Goal: Task Accomplishment & Management: Use online tool/utility

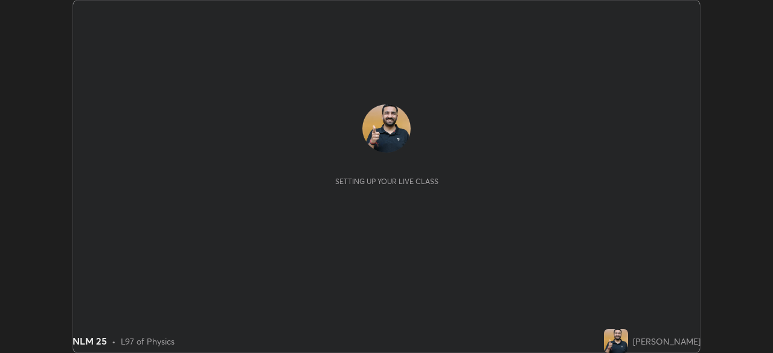
scroll to position [353, 772]
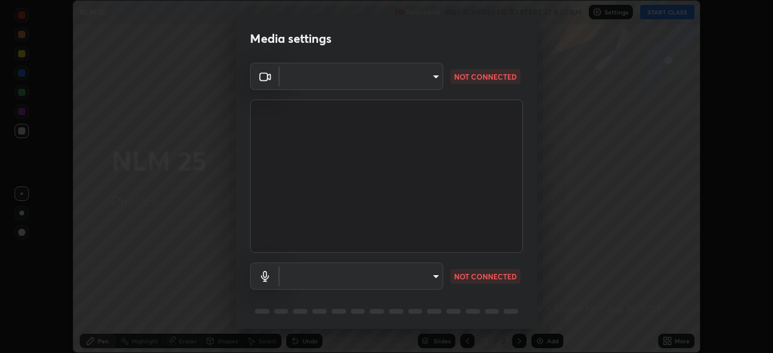
type input "26ea4645ce1167a88714ccf2a1c7b245e82c900ba769eb6e2bf526cec6792837"
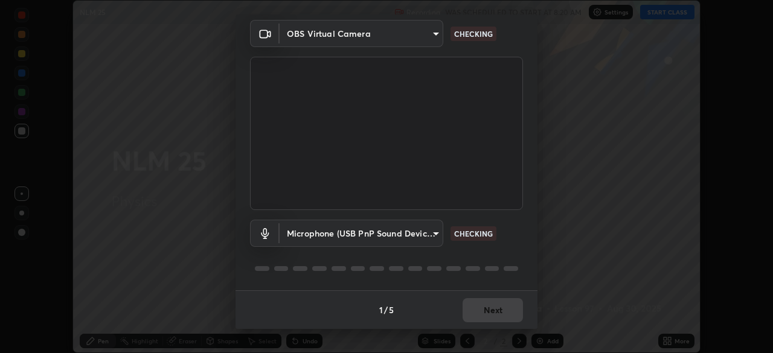
click at [358, 232] on body "Erase all NLM 25 Recording WAS SCHEDULED TO START AT 8:20 AM Settings START CLA…" at bounding box center [386, 176] width 773 height 353
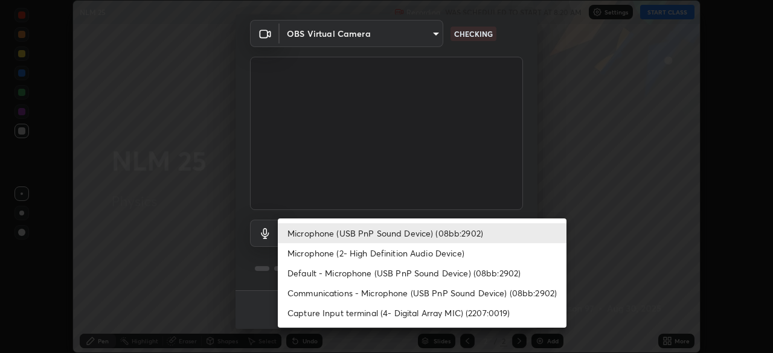
click at [342, 273] on li "Default - Microphone (USB PnP Sound Device) (08bb:2902)" at bounding box center [422, 273] width 289 height 20
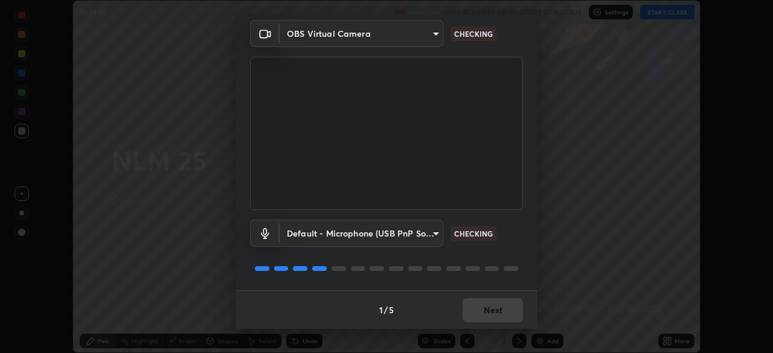
click at [338, 233] on body "Erase all NLM 25 Recording WAS SCHEDULED TO START AT 8:20 AM Settings START CLA…" at bounding box center [386, 176] width 773 height 353
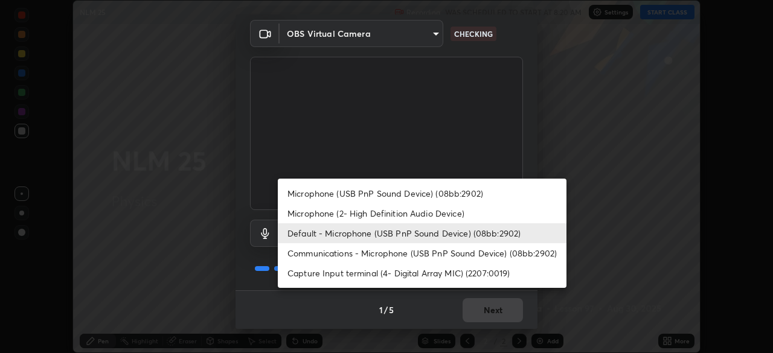
click at [339, 194] on li "Microphone (USB PnP Sound Device) (08bb:2902)" at bounding box center [422, 194] width 289 height 20
type input "740e2c842d1cac06ac36e4bd4a2e2877ac9f70a212878e78840fec1412a672ea"
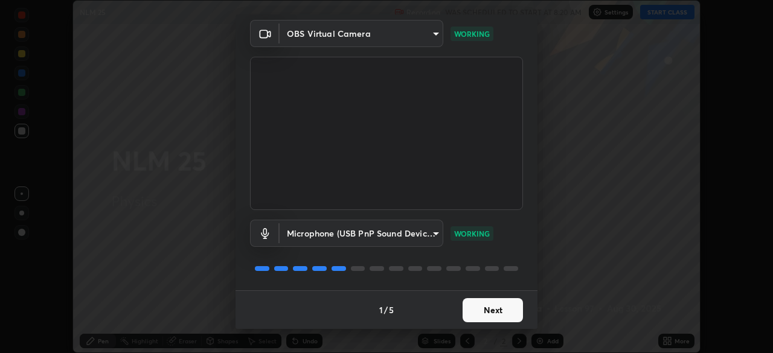
click at [479, 311] on button "Next" at bounding box center [492, 310] width 60 height 24
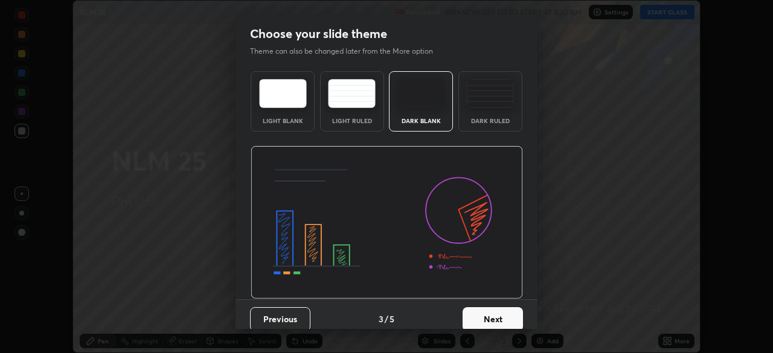
click at [482, 310] on button "Next" at bounding box center [492, 319] width 60 height 24
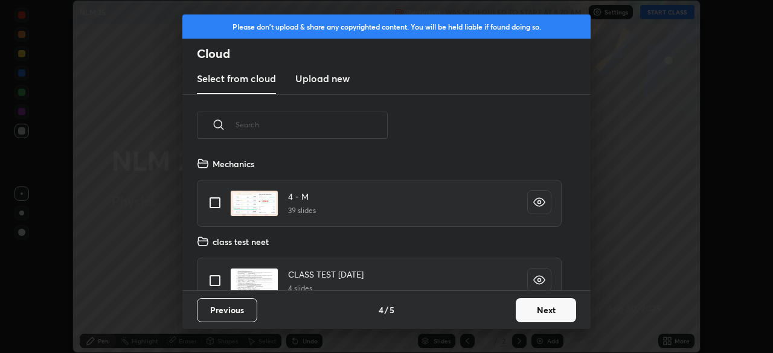
scroll to position [134, 388]
click at [523, 311] on button "Next" at bounding box center [546, 310] width 60 height 24
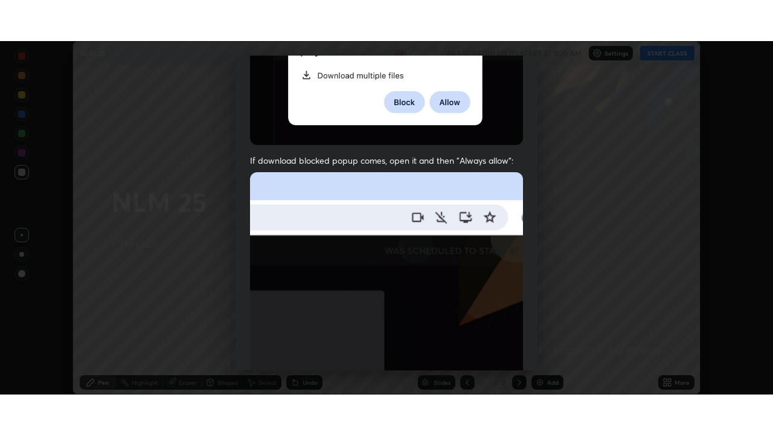
scroll to position [289, 0]
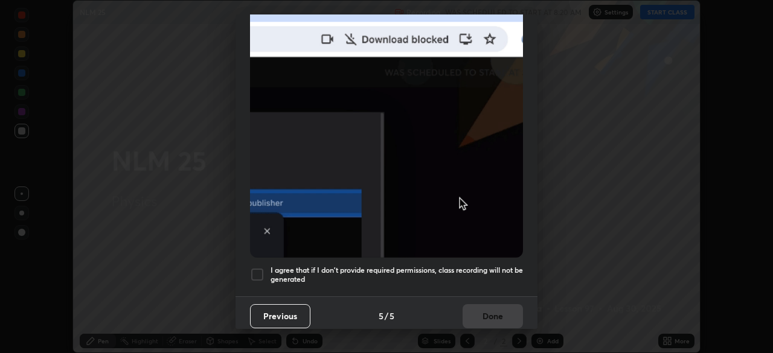
click at [290, 266] on h5 "I agree that if I don't provide required permissions, class recording will not …" at bounding box center [396, 275] width 252 height 19
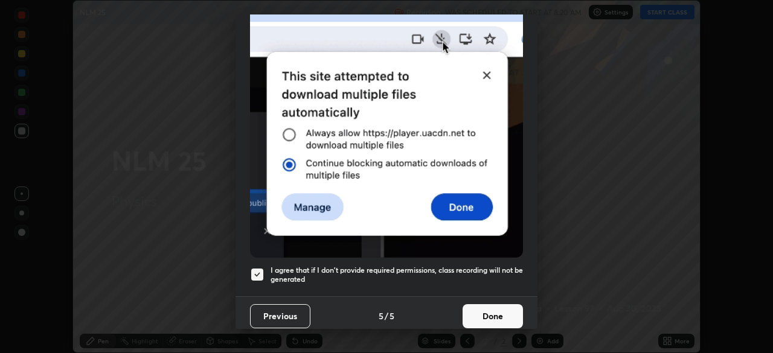
click at [481, 315] on button "Done" at bounding box center [492, 316] width 60 height 24
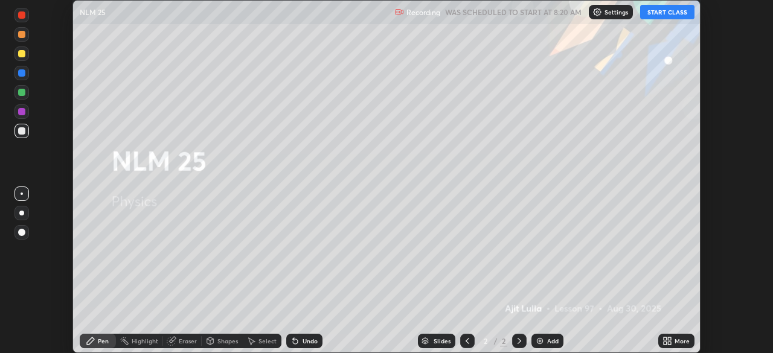
click at [649, 18] on button "START CLASS" at bounding box center [667, 12] width 54 height 14
click at [663, 340] on icon at bounding box center [664, 338] width 3 height 3
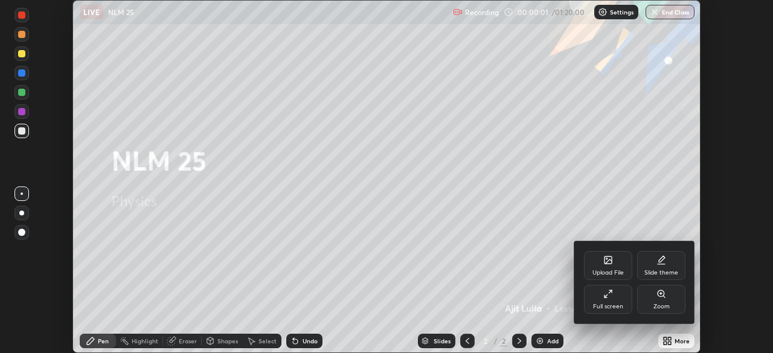
click at [594, 305] on div "Full screen" at bounding box center [608, 307] width 30 height 6
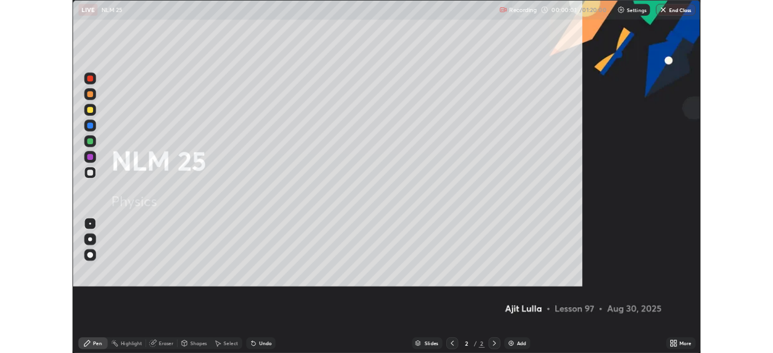
scroll to position [435, 773]
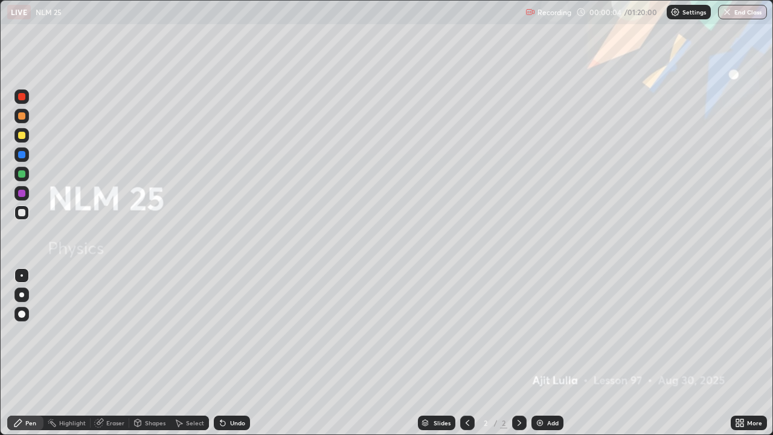
click at [545, 353] on div "Add" at bounding box center [547, 422] width 32 height 14
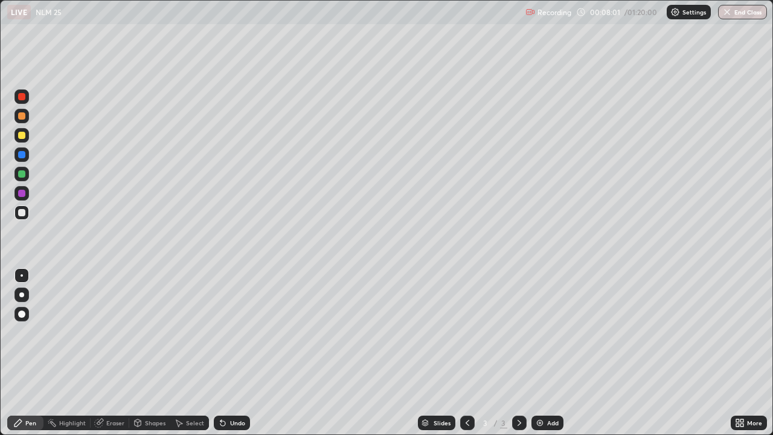
click at [22, 135] on div at bounding box center [21, 135] width 7 height 7
click at [24, 218] on div at bounding box center [21, 212] width 14 height 14
click at [553, 353] on div "Add" at bounding box center [552, 423] width 11 height 6
click at [466, 353] on icon at bounding box center [467, 423] width 10 height 10
click at [517, 353] on icon at bounding box center [519, 423] width 10 height 10
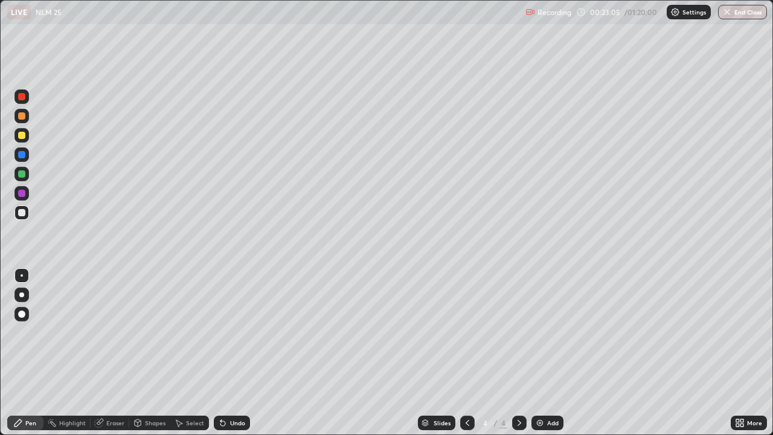
click at [546, 353] on div "Add" at bounding box center [547, 422] width 32 height 14
click at [536, 353] on img at bounding box center [540, 423] width 10 height 10
click at [27, 138] on div at bounding box center [21, 135] width 14 height 14
click at [25, 216] on div at bounding box center [21, 212] width 14 height 14
click at [26, 132] on div at bounding box center [21, 135] width 14 height 14
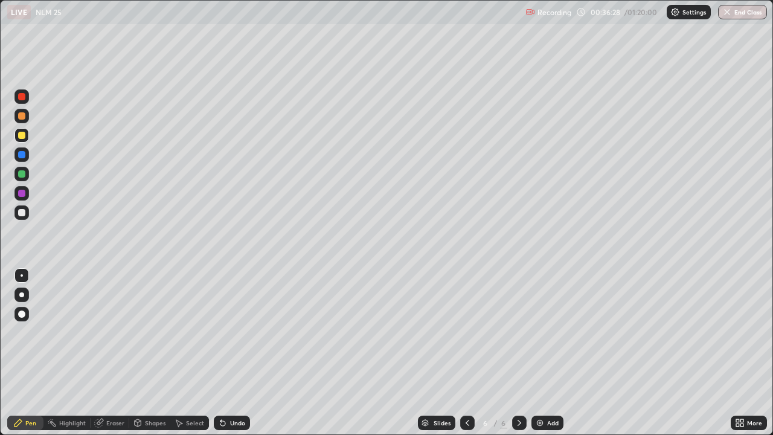
click at [121, 353] on div "Eraser" at bounding box center [110, 422] width 39 height 14
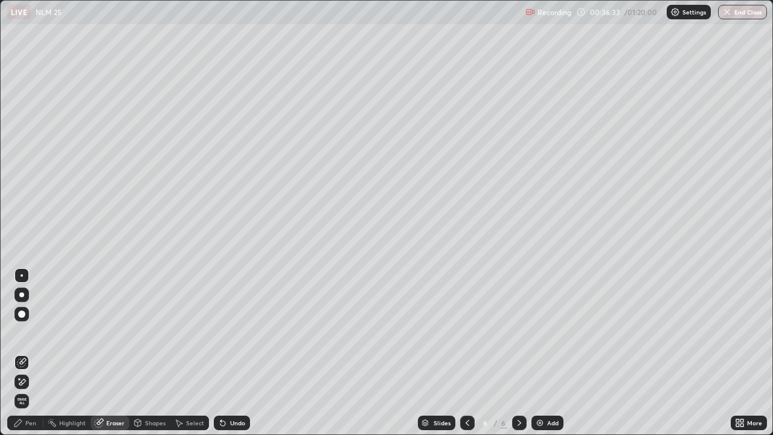
click at [37, 353] on div "Pen" at bounding box center [25, 422] width 36 height 14
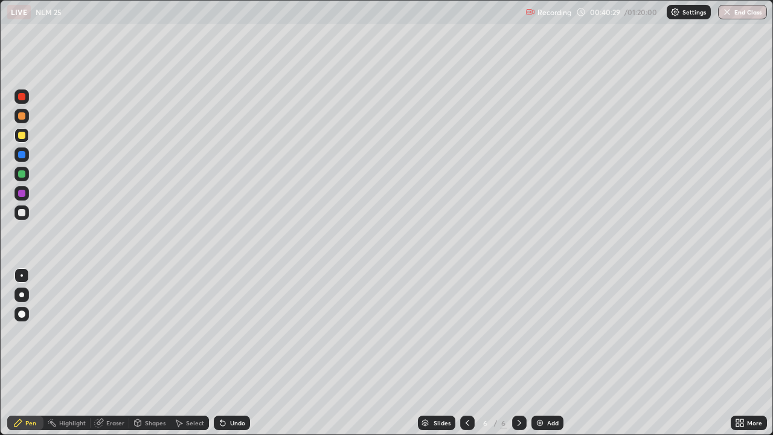
click at [112, 353] on div "Eraser" at bounding box center [115, 423] width 18 height 6
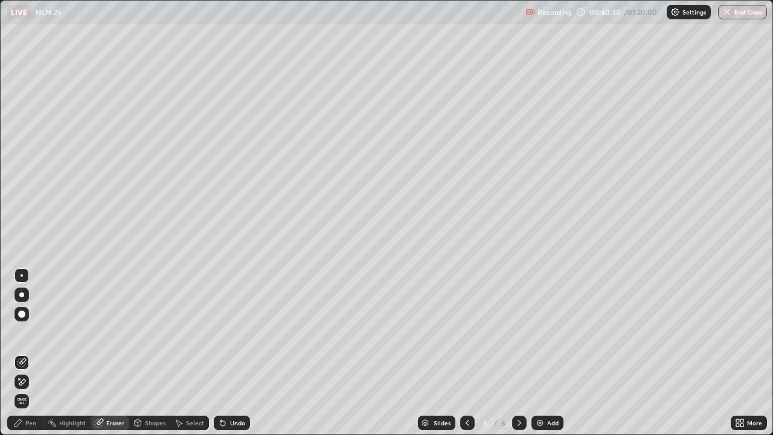
click at [19, 353] on icon at bounding box center [19, 378] width 1 height 1
click at [29, 353] on div "Pen" at bounding box center [25, 422] width 36 height 14
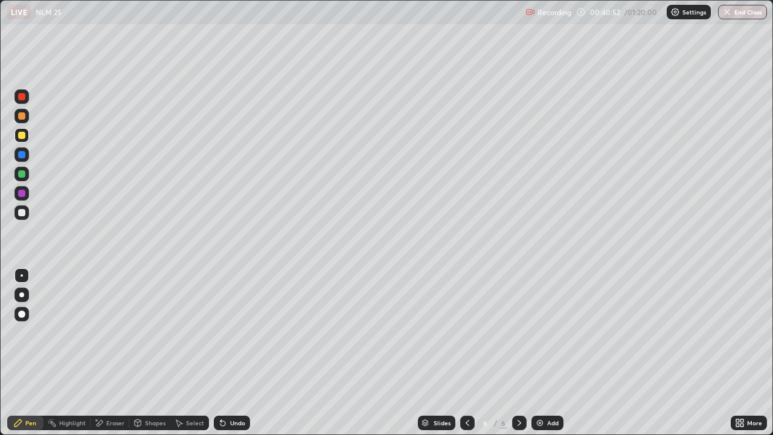
click at [20, 214] on div at bounding box center [21, 212] width 7 height 7
click at [107, 353] on div "Eraser" at bounding box center [115, 423] width 18 height 6
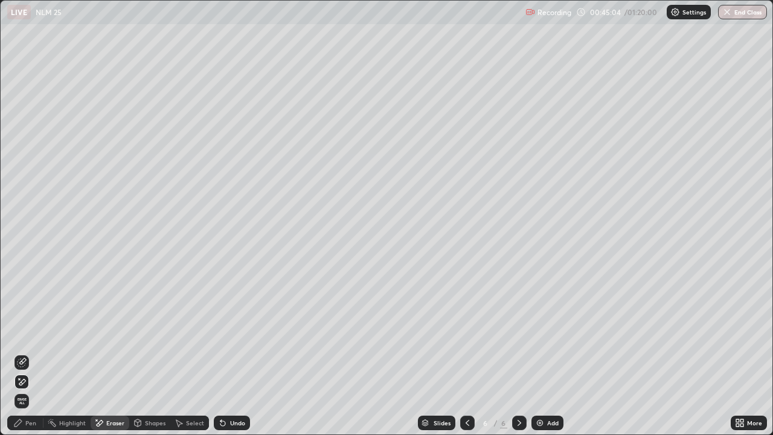
click at [28, 353] on div "Pen" at bounding box center [30, 423] width 11 height 6
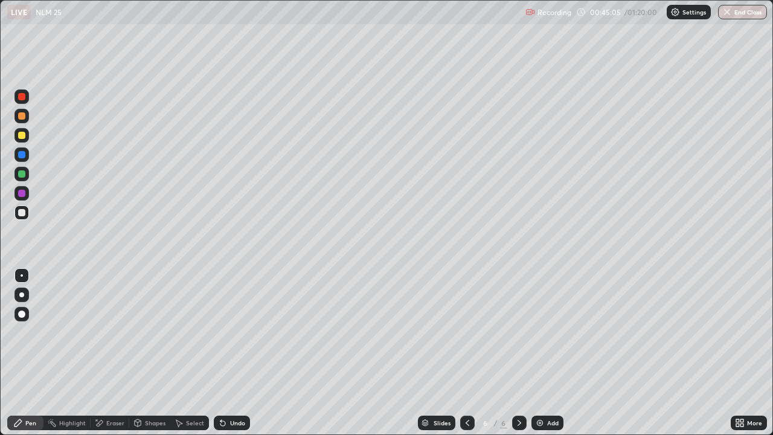
click at [22, 135] on div at bounding box center [21, 135] width 7 height 7
click at [552, 353] on div "Add" at bounding box center [552, 423] width 11 height 6
click at [22, 211] on div at bounding box center [21, 212] width 7 height 7
click at [473, 353] on div at bounding box center [467, 422] width 14 height 14
click at [516, 353] on icon at bounding box center [519, 423] width 10 height 10
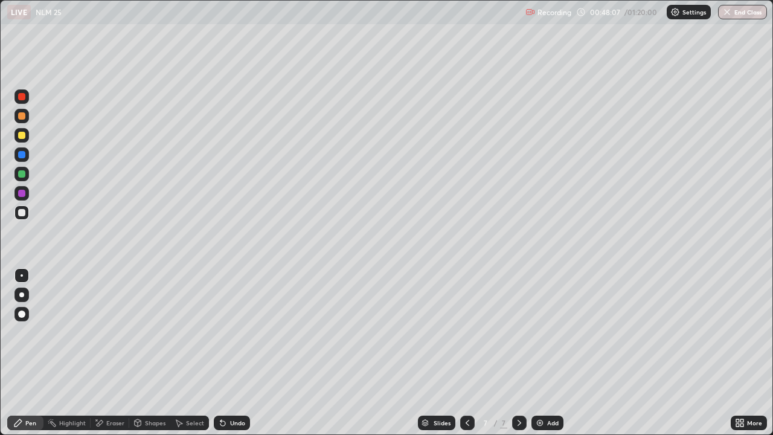
click at [28, 139] on div at bounding box center [21, 135] width 14 height 14
click at [551, 353] on div "Add" at bounding box center [552, 423] width 11 height 6
click at [27, 215] on div at bounding box center [21, 212] width 14 height 14
click at [115, 353] on div "Eraser" at bounding box center [115, 423] width 18 height 6
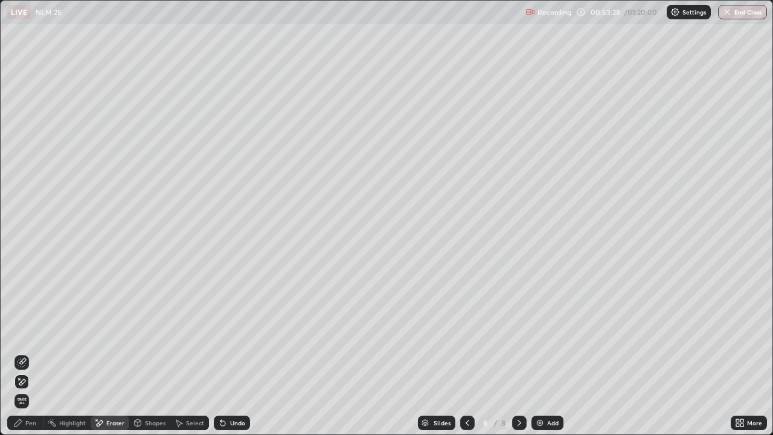
click at [28, 353] on div "Pen" at bounding box center [30, 423] width 11 height 6
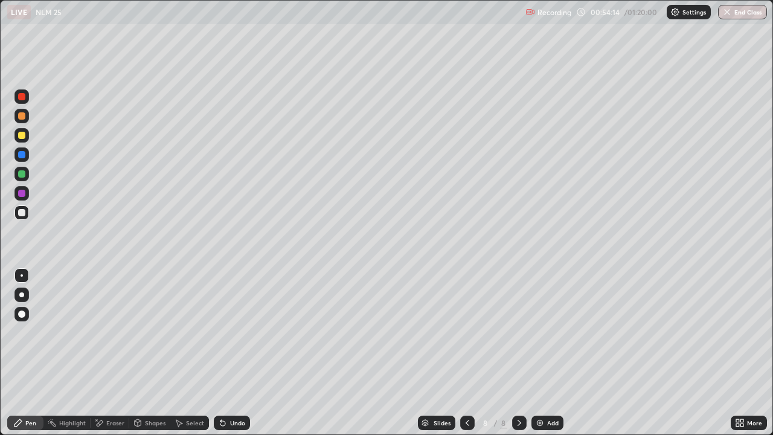
click at [22, 135] on div at bounding box center [21, 135] width 7 height 7
click at [22, 174] on div at bounding box center [21, 173] width 7 height 7
click at [549, 353] on div "Add" at bounding box center [547, 422] width 32 height 14
click at [27, 135] on div at bounding box center [21, 135] width 14 height 14
click at [24, 212] on div at bounding box center [21, 212] width 7 height 7
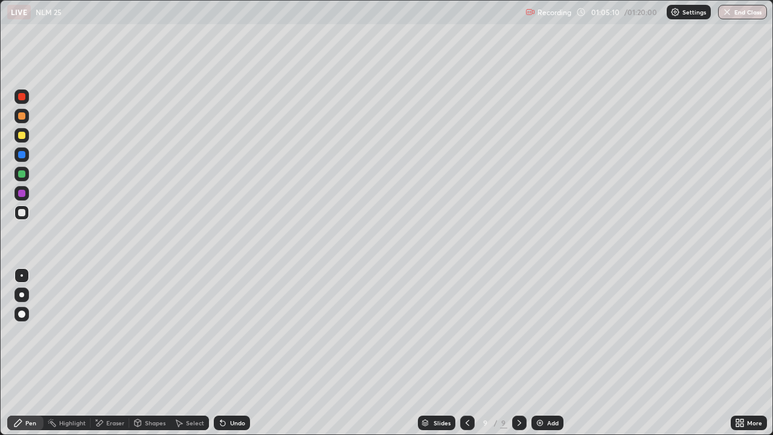
click at [120, 353] on div "Eraser" at bounding box center [115, 423] width 18 height 6
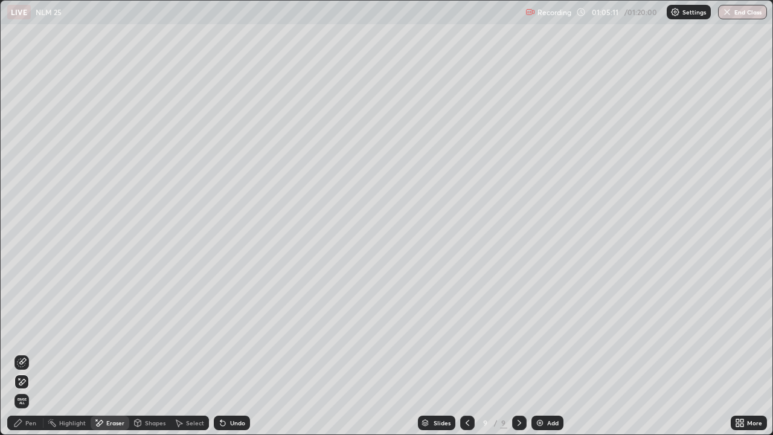
click at [22, 353] on icon at bounding box center [22, 361] width 7 height 6
click at [24, 353] on div "Pen" at bounding box center [25, 422] width 36 height 14
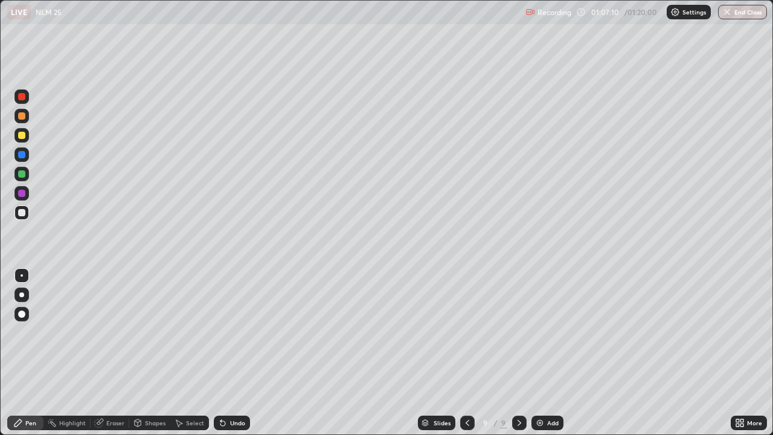
click at [545, 353] on div "Add" at bounding box center [547, 422] width 32 height 14
click at [22, 135] on div at bounding box center [21, 135] width 7 height 7
click at [236, 353] on div "Undo" at bounding box center [232, 422] width 36 height 14
click at [240, 353] on div "Undo" at bounding box center [232, 422] width 36 height 14
click at [235, 353] on div "Undo" at bounding box center [232, 422] width 36 height 14
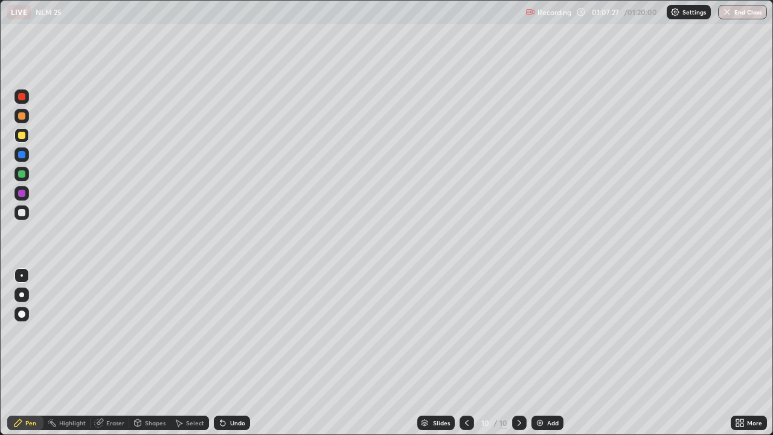
click at [235, 353] on div "Undo" at bounding box center [237, 423] width 15 height 6
click at [231, 353] on div "Undo" at bounding box center [237, 423] width 15 height 6
click at [108, 353] on div "Eraser" at bounding box center [115, 423] width 18 height 6
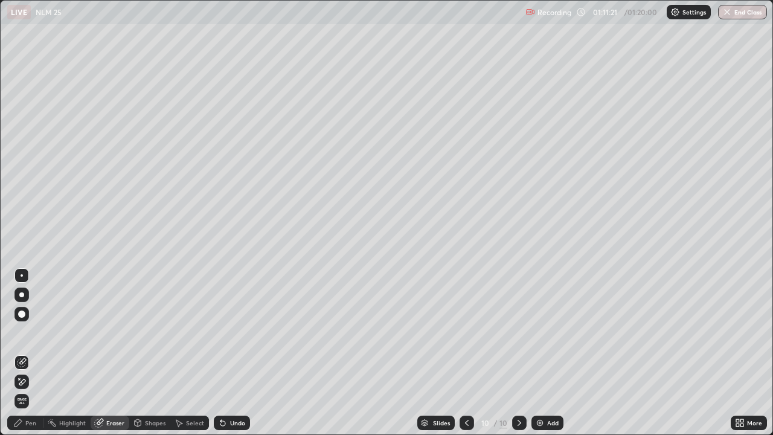
click at [22, 353] on icon at bounding box center [22, 382] width 10 height 10
click at [33, 353] on div "Pen" at bounding box center [30, 423] width 11 height 6
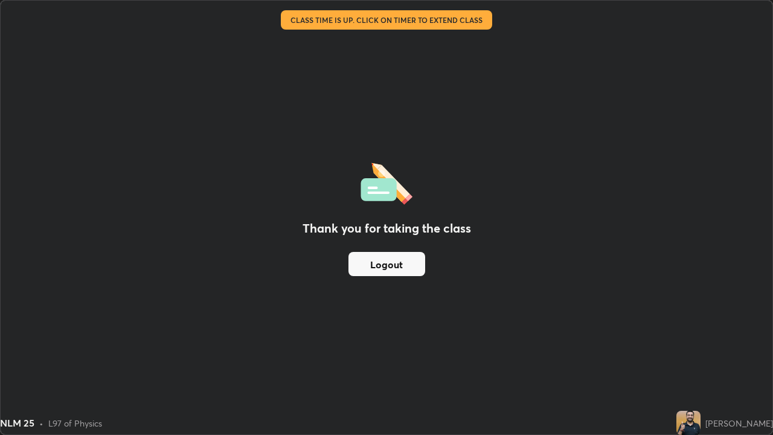
click at [307, 281] on div "Thank you for taking the class Logout" at bounding box center [387, 217] width 772 height 433
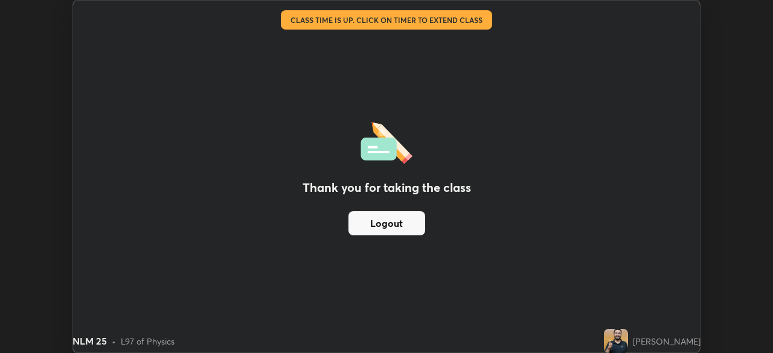
scroll to position [60015, 59595]
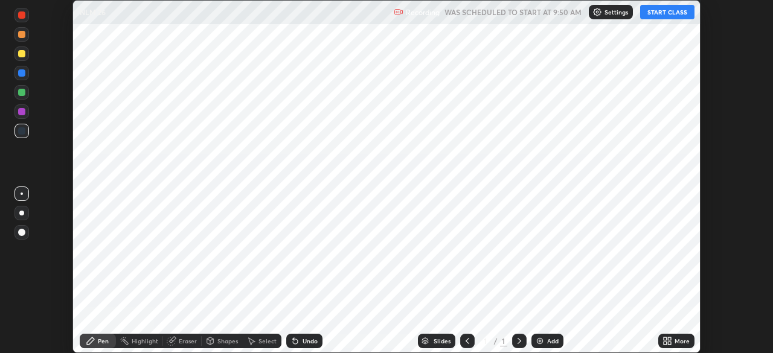
scroll to position [353, 772]
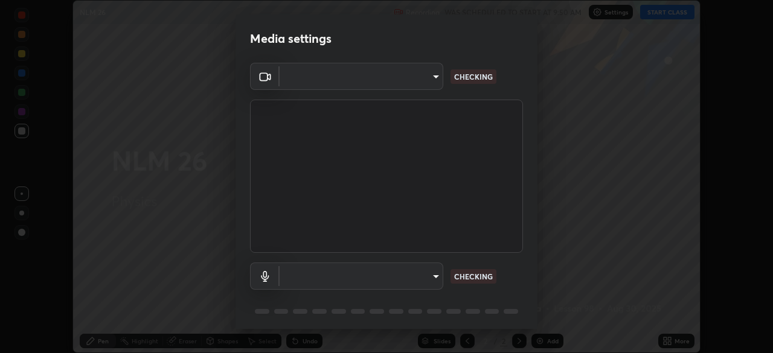
type input "26ea4645ce1167a88714ccf2a1c7b245e82c900ba769eb6e2bf526cec6792837"
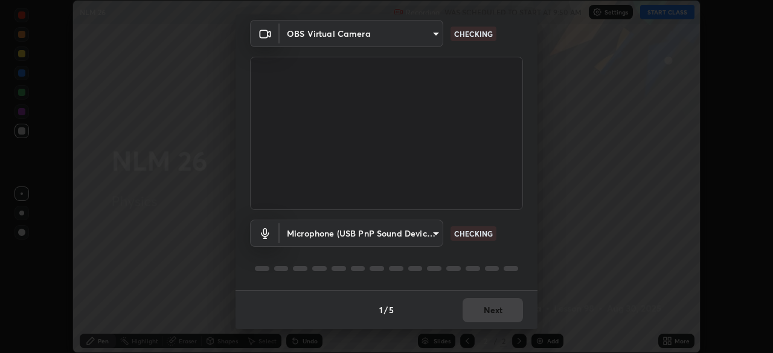
click at [318, 222] on body "Erase all NLM 26 Recording WAS SCHEDULED TO START AT 9:50 AM Settings START CLA…" at bounding box center [386, 176] width 773 height 353
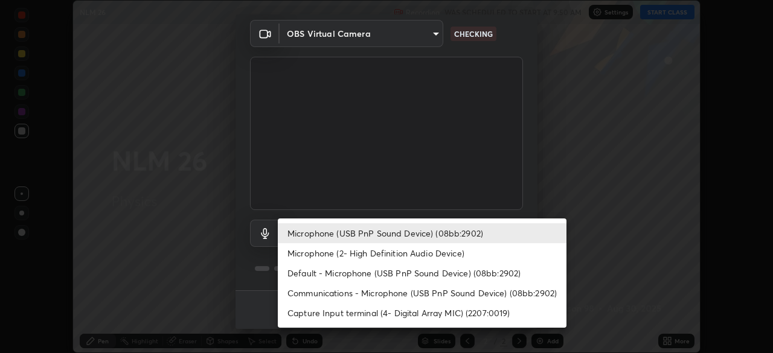
click at [317, 261] on li "Microphone (2- High Definition Audio Device)" at bounding box center [422, 253] width 289 height 20
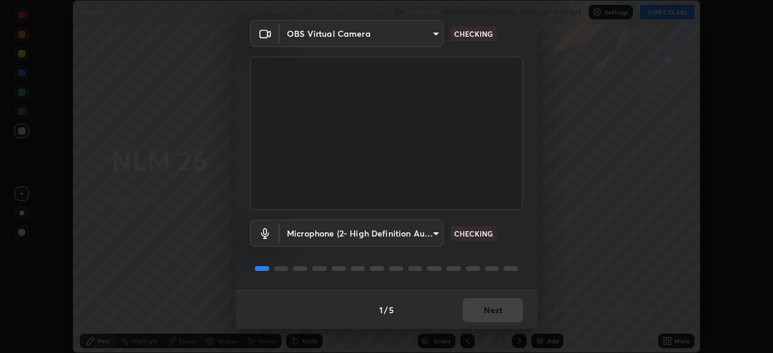
click at [312, 235] on body "Erase all NLM 26 Recording WAS SCHEDULED TO START AT 9:50 AM Settings START CLA…" at bounding box center [386, 176] width 773 height 353
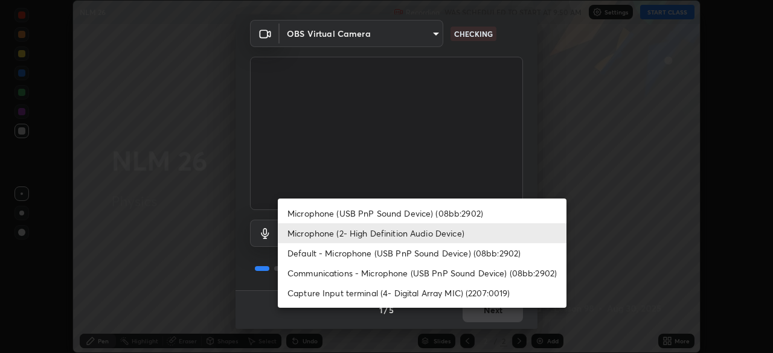
click at [307, 208] on li "Microphone (USB PnP Sound Device) (08bb:2902)" at bounding box center [422, 213] width 289 height 20
type input "740e2c842d1cac06ac36e4bd4a2e2877ac9f70a212878e78840fec1412a672ea"
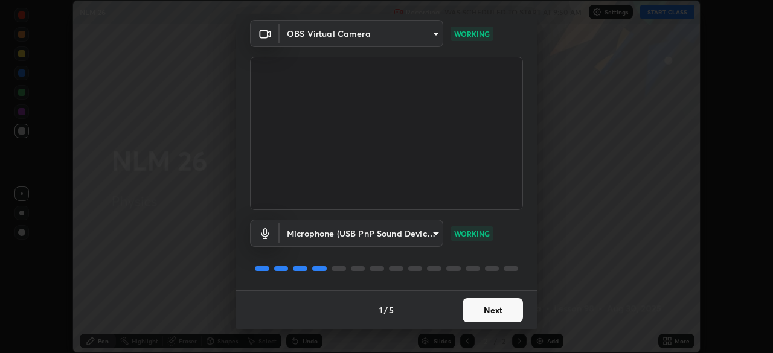
click at [511, 309] on button "Next" at bounding box center [492, 310] width 60 height 24
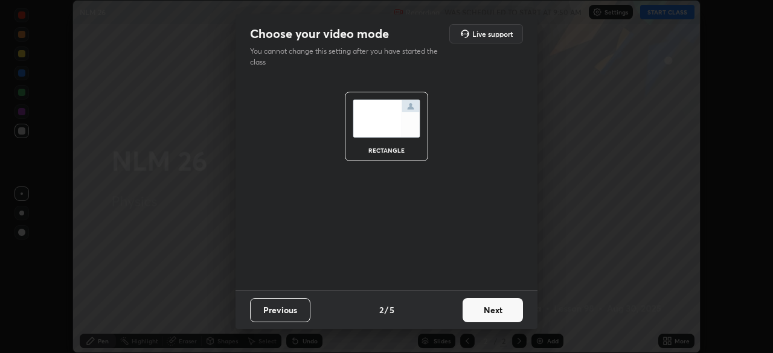
scroll to position [0, 0]
click at [510, 310] on button "Next" at bounding box center [492, 310] width 60 height 24
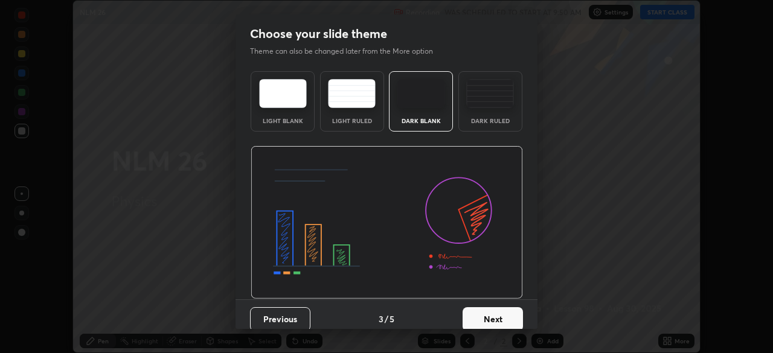
click at [513, 319] on button "Next" at bounding box center [492, 319] width 60 height 24
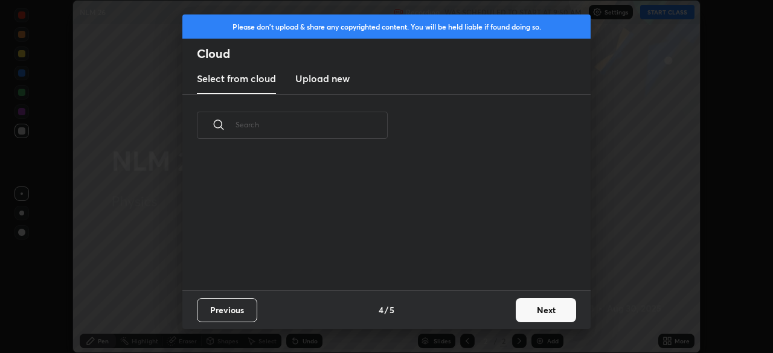
click at [547, 311] on button "Next" at bounding box center [546, 310] width 60 height 24
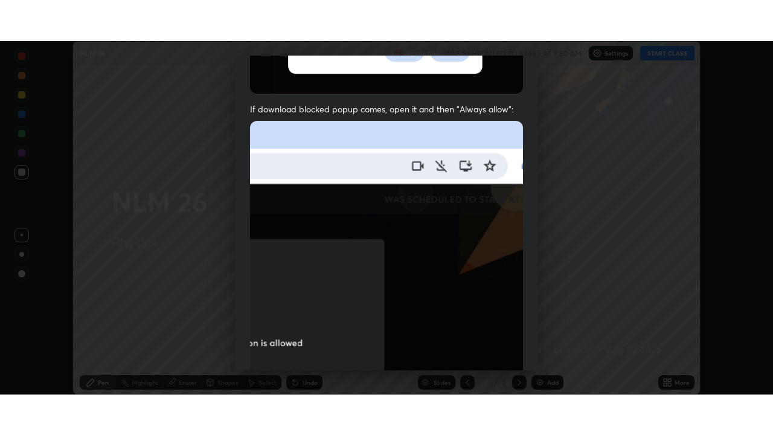
scroll to position [289, 0]
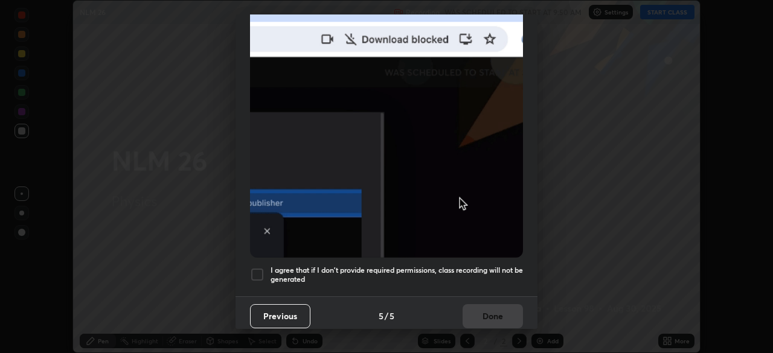
click at [432, 266] on h5 "I agree that if I don't provide required permissions, class recording will not …" at bounding box center [396, 275] width 252 height 19
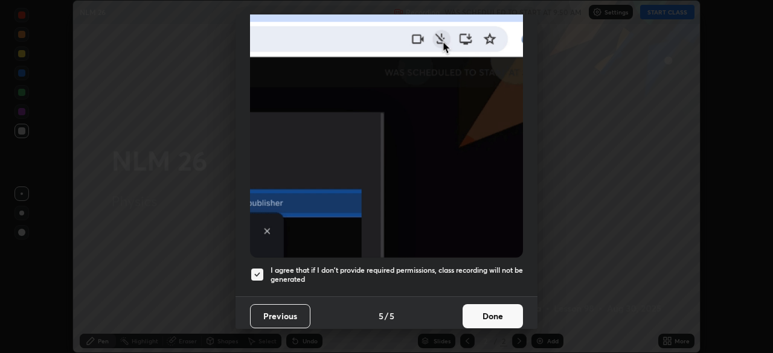
click at [473, 304] on button "Done" at bounding box center [492, 316] width 60 height 24
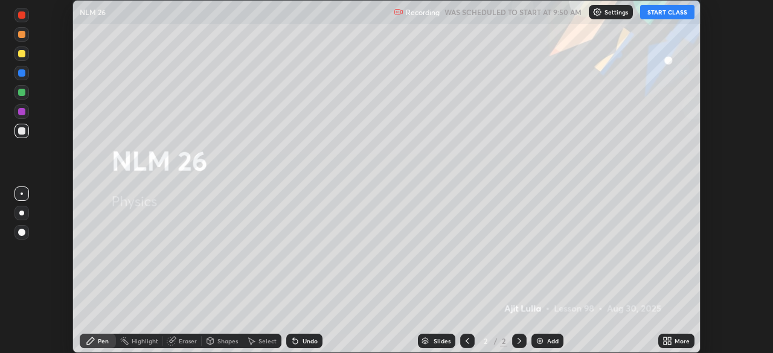
click at [657, 8] on button "START CLASS" at bounding box center [667, 12] width 54 height 14
click at [663, 337] on icon at bounding box center [664, 338] width 3 height 3
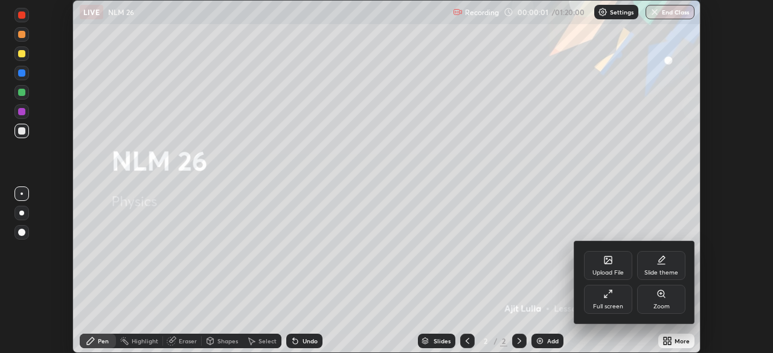
click at [603, 287] on div "Full screen" at bounding box center [608, 299] width 48 height 29
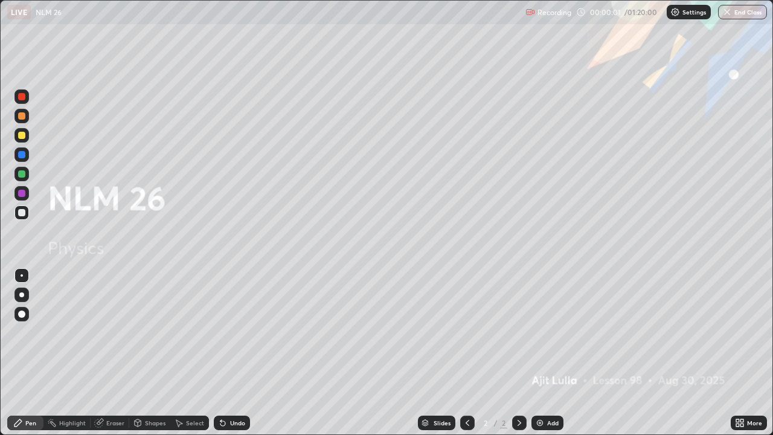
scroll to position [435, 773]
click at [548, 353] on div "Add" at bounding box center [552, 423] width 11 height 6
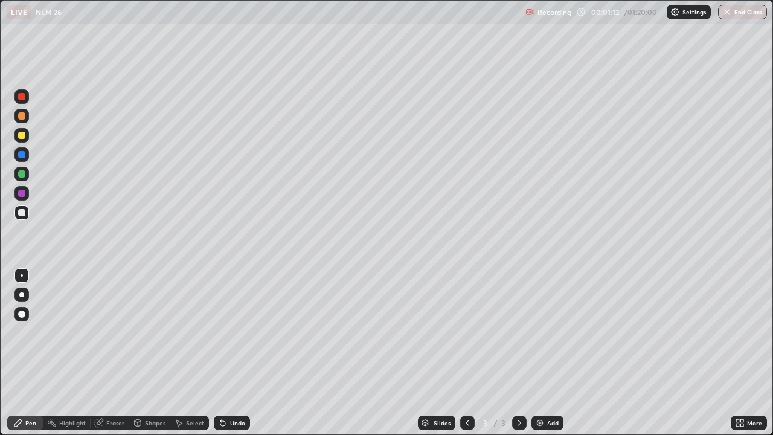
click at [28, 135] on div at bounding box center [21, 135] width 14 height 14
click at [24, 216] on div at bounding box center [21, 212] width 7 height 7
click at [543, 353] on div "Add" at bounding box center [547, 422] width 32 height 14
click at [27, 141] on div at bounding box center [21, 135] width 14 height 14
click at [231, 353] on div "Undo" at bounding box center [237, 423] width 15 height 6
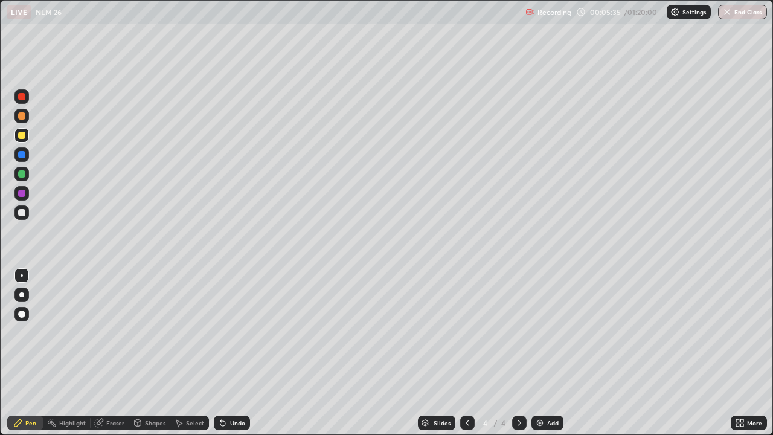
click at [231, 353] on div "Undo" at bounding box center [237, 423] width 15 height 6
click at [230, 353] on div "Undo" at bounding box center [237, 423] width 15 height 6
click at [121, 353] on div "Eraser" at bounding box center [115, 423] width 18 height 6
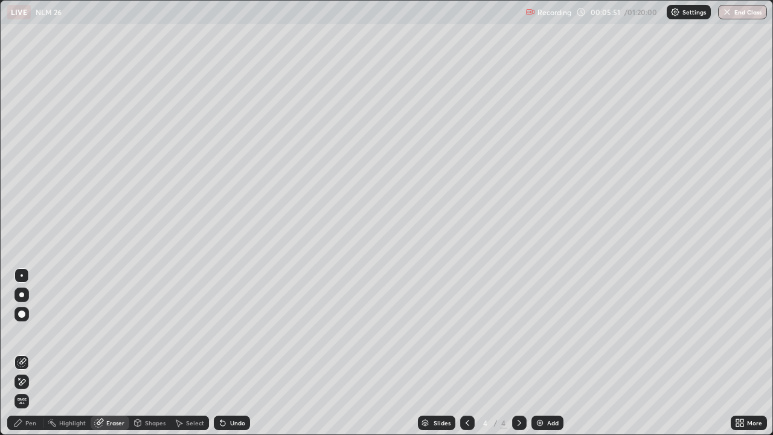
click at [35, 353] on div "Pen" at bounding box center [30, 423] width 11 height 6
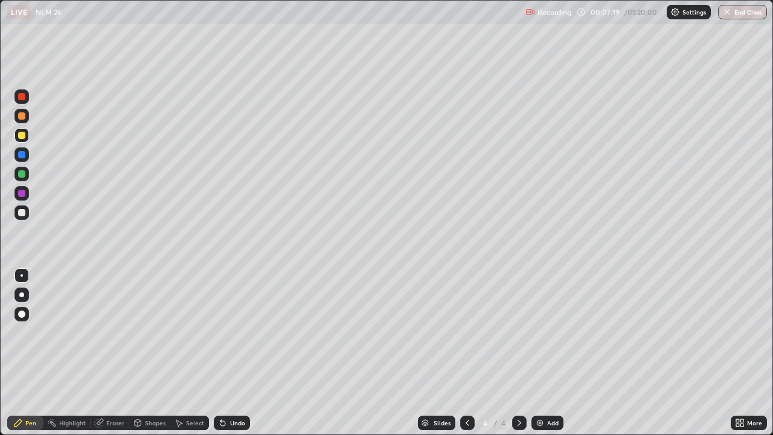
click at [24, 217] on div at bounding box center [21, 212] width 14 height 14
click at [112, 353] on div "Eraser" at bounding box center [115, 423] width 18 height 6
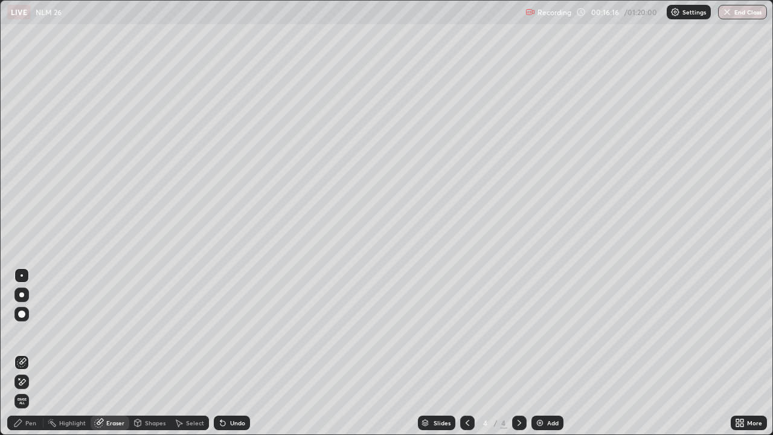
click at [26, 353] on icon at bounding box center [22, 382] width 10 height 10
click at [120, 353] on div "Eraser" at bounding box center [115, 423] width 18 height 6
click at [24, 353] on icon at bounding box center [22, 362] width 10 height 10
click at [32, 353] on div "Pen" at bounding box center [30, 423] width 11 height 6
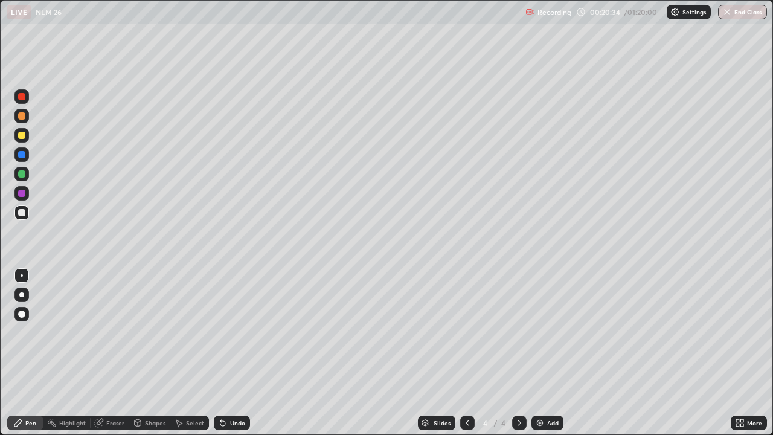
click at [27, 138] on div at bounding box center [21, 135] width 14 height 14
click at [22, 209] on div at bounding box center [21, 212] width 7 height 7
click at [236, 353] on div "Undo" at bounding box center [237, 423] width 15 height 6
click at [551, 353] on div "Add" at bounding box center [552, 423] width 11 height 6
click at [22, 136] on div at bounding box center [21, 135] width 7 height 7
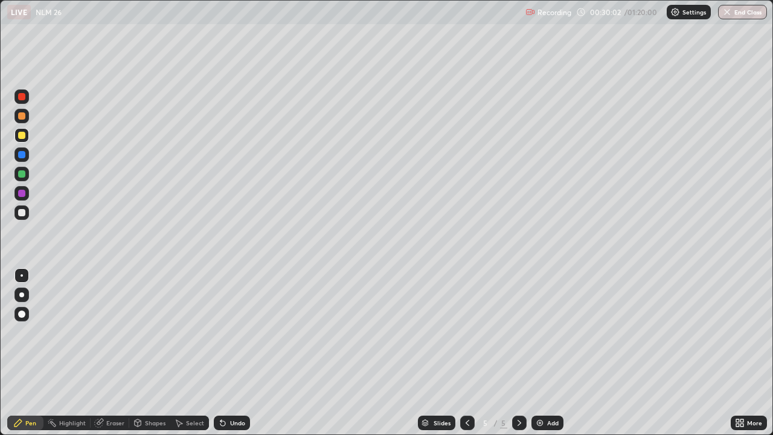
click at [101, 353] on icon at bounding box center [99, 423] width 8 height 8
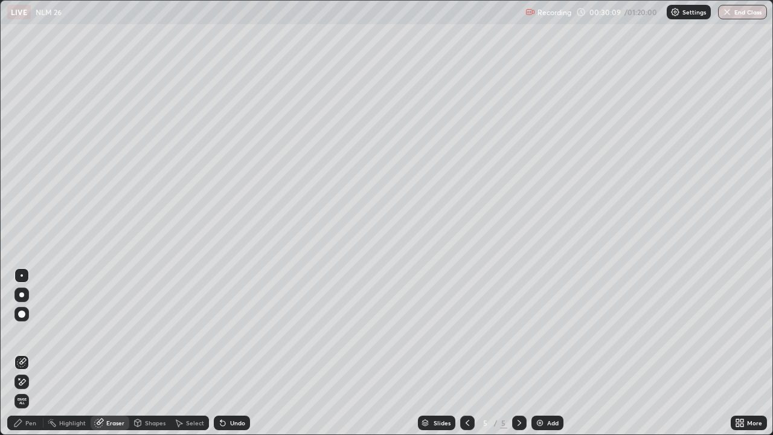
click at [36, 353] on div "Pen" at bounding box center [30, 423] width 11 height 6
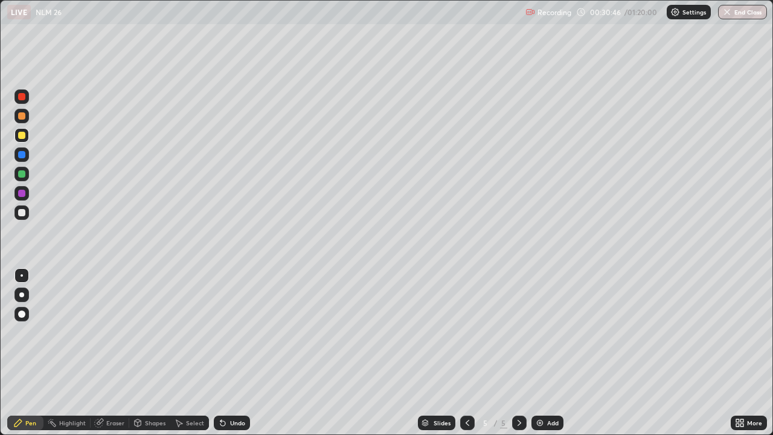
click at [541, 353] on img at bounding box center [540, 423] width 10 height 10
click at [28, 214] on div at bounding box center [21, 212] width 14 height 14
click at [22, 135] on div at bounding box center [21, 135] width 7 height 7
click at [466, 353] on icon at bounding box center [467, 423] width 10 height 10
click at [518, 353] on icon at bounding box center [519, 423] width 10 height 10
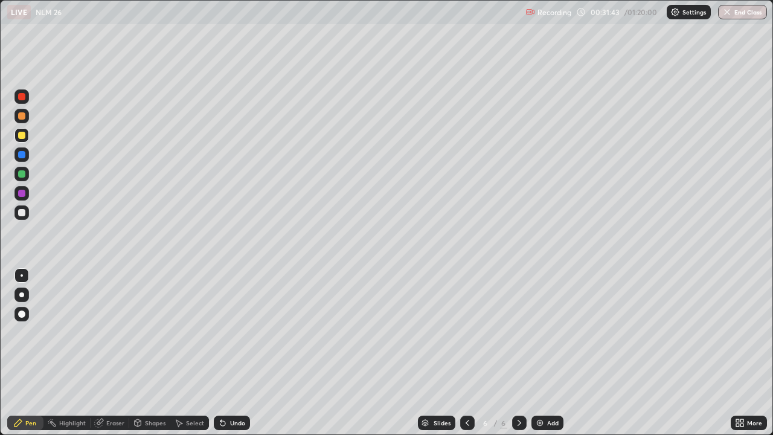
click at [23, 217] on div at bounding box center [21, 212] width 14 height 14
click at [24, 214] on div at bounding box center [21, 212] width 7 height 7
click at [23, 138] on div at bounding box center [21, 135] width 7 height 7
click at [105, 353] on div "Eraser" at bounding box center [110, 422] width 39 height 14
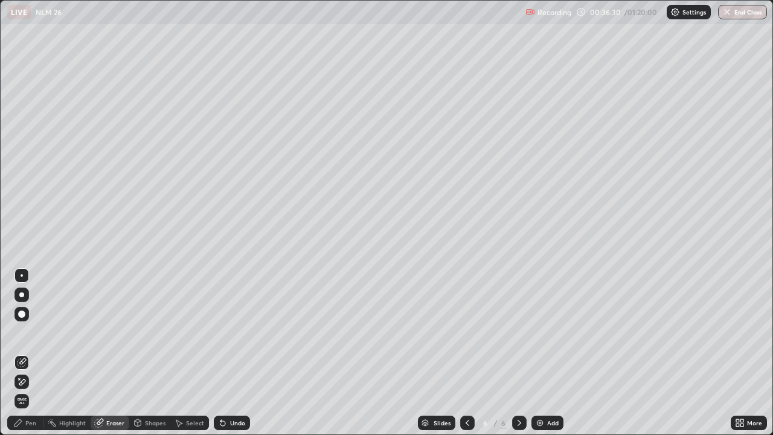
click at [34, 353] on div "Pen" at bounding box center [25, 422] width 36 height 14
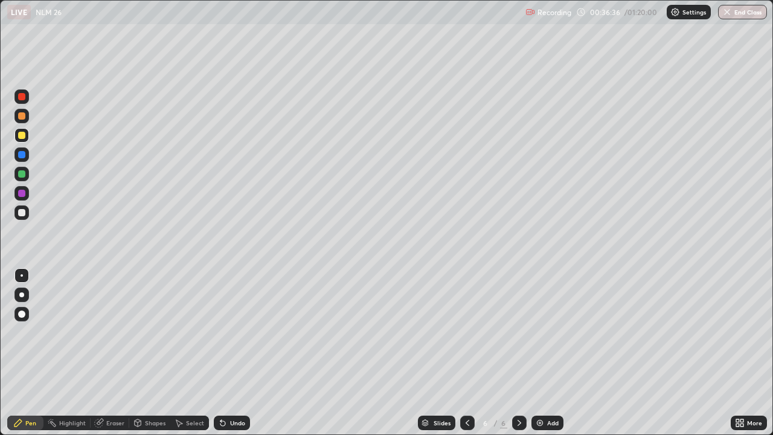
click at [108, 353] on div "Eraser" at bounding box center [110, 422] width 39 height 14
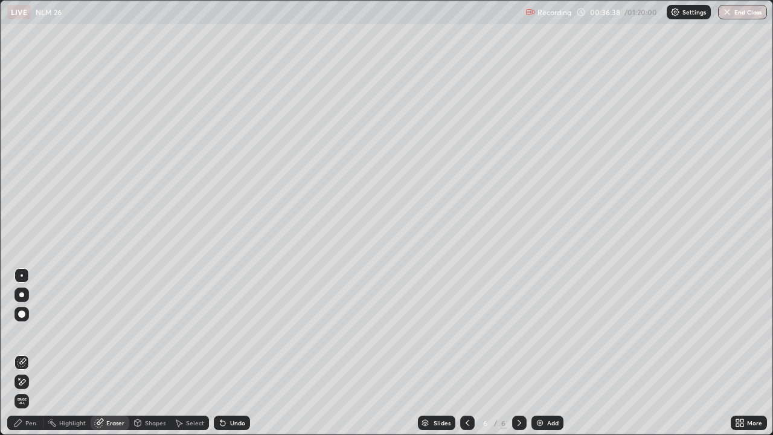
click at [23, 353] on icon at bounding box center [18, 423] width 10 height 10
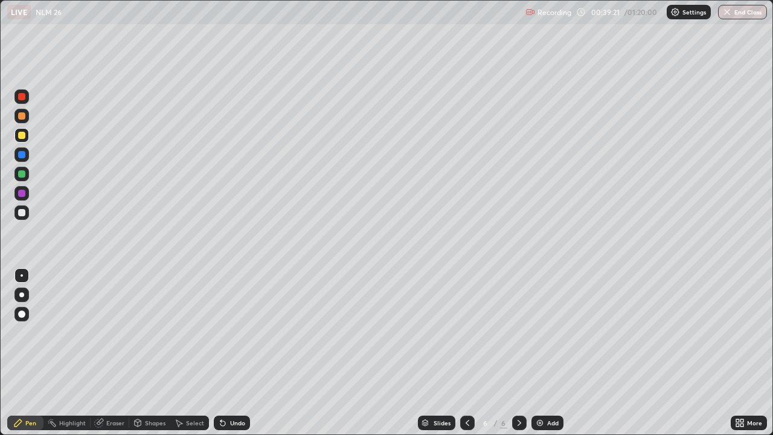
click at [553, 353] on div "Add" at bounding box center [552, 423] width 11 height 6
click at [549, 353] on div "Add" at bounding box center [552, 423] width 11 height 6
click at [28, 215] on div at bounding box center [21, 212] width 14 height 14
click at [22, 135] on div at bounding box center [21, 135] width 7 height 7
click at [27, 212] on div at bounding box center [21, 212] width 14 height 14
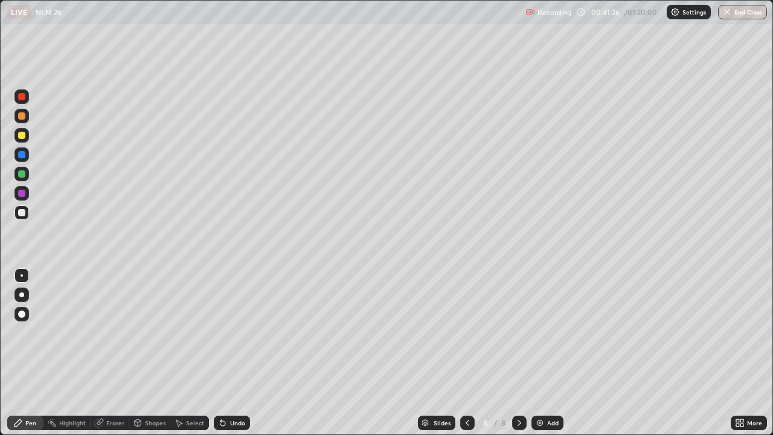
click at [27, 136] on div at bounding box center [21, 135] width 14 height 14
click at [112, 353] on div "Eraser" at bounding box center [115, 423] width 18 height 6
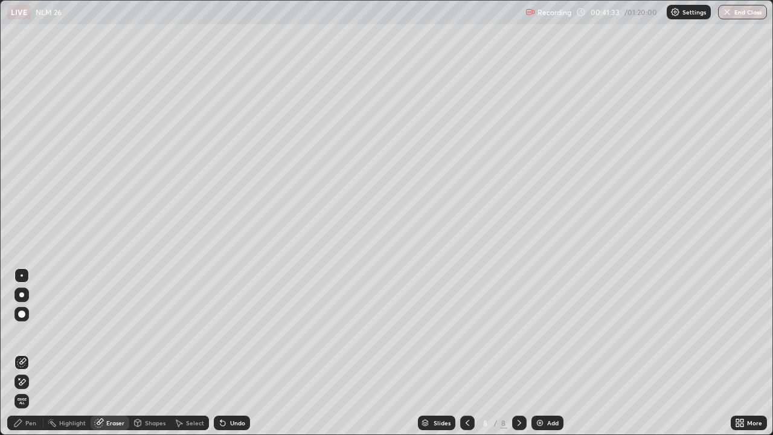
click at [26, 353] on icon at bounding box center [22, 382] width 10 height 10
click at [39, 353] on div "Pen" at bounding box center [25, 422] width 36 height 14
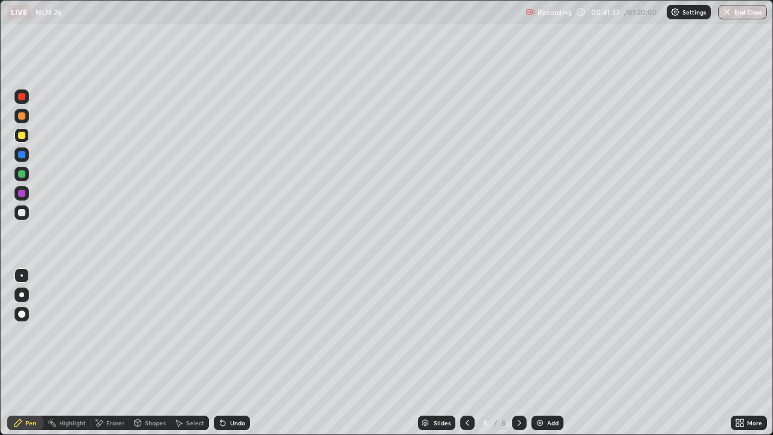
click at [28, 213] on div at bounding box center [21, 212] width 14 height 14
click at [157, 353] on div "Shapes" at bounding box center [155, 423] width 21 height 6
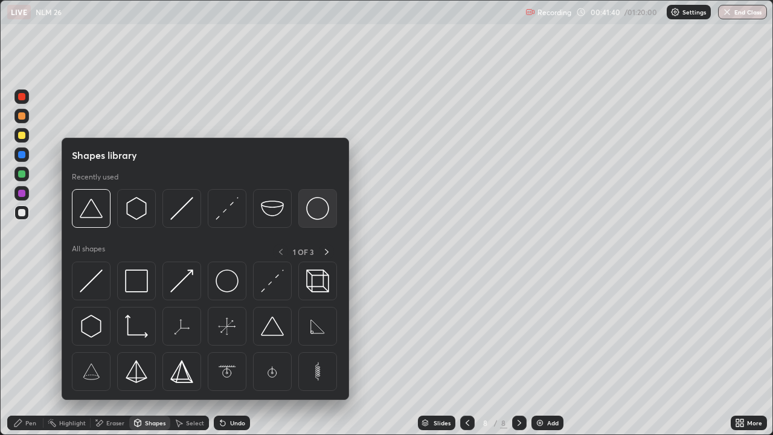
click at [313, 202] on img at bounding box center [317, 208] width 23 height 23
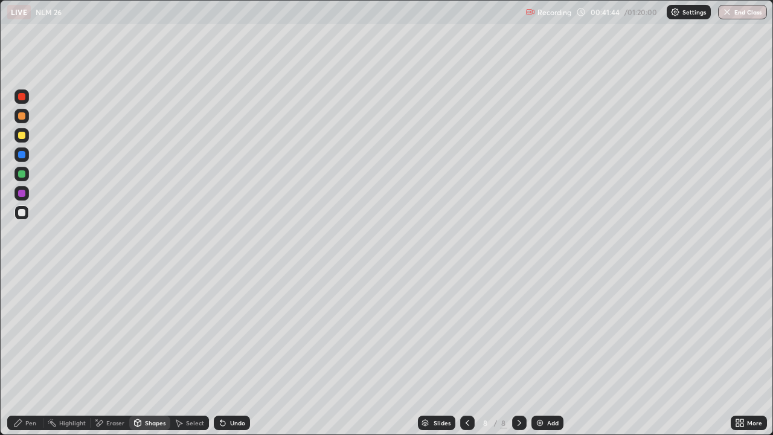
click at [25, 138] on div at bounding box center [21, 135] width 14 height 14
click at [26, 353] on div "Pen" at bounding box center [30, 423] width 11 height 6
click at [550, 353] on div "Add" at bounding box center [547, 422] width 32 height 14
click at [26, 217] on div at bounding box center [21, 212] width 14 height 14
click at [184, 353] on div "Select" at bounding box center [189, 422] width 39 height 14
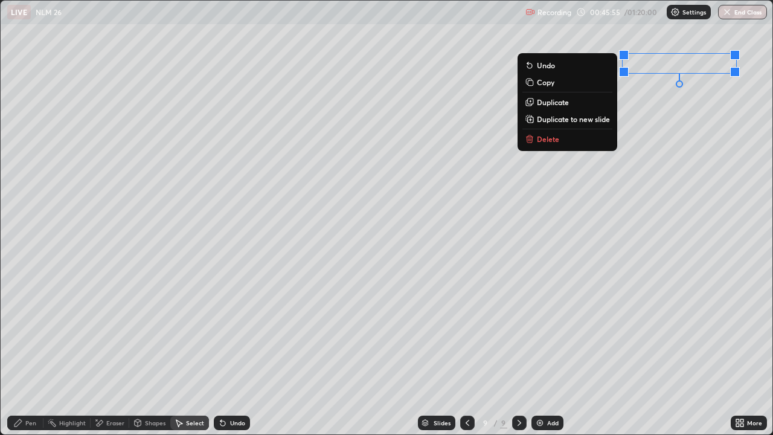
click at [32, 353] on div "Pen" at bounding box center [25, 423] width 36 height 24
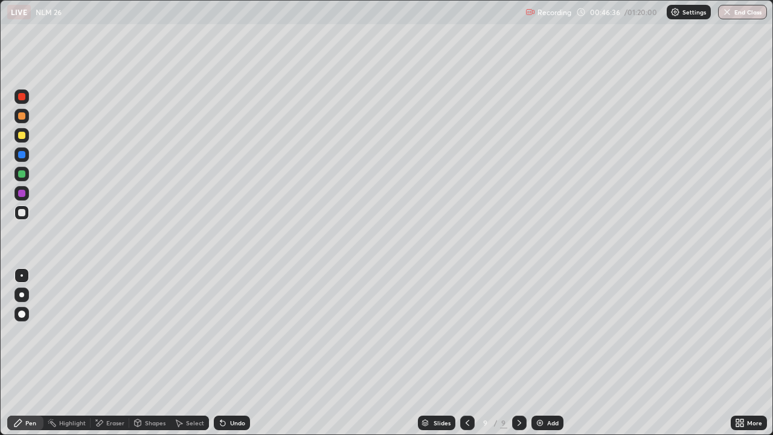
click at [27, 136] on div at bounding box center [21, 135] width 14 height 14
click at [466, 353] on icon at bounding box center [467, 423] width 10 height 10
click at [518, 353] on icon at bounding box center [519, 423] width 4 height 6
click at [24, 171] on div at bounding box center [21, 173] width 7 height 7
click at [237, 353] on div "Undo" at bounding box center [237, 423] width 15 height 6
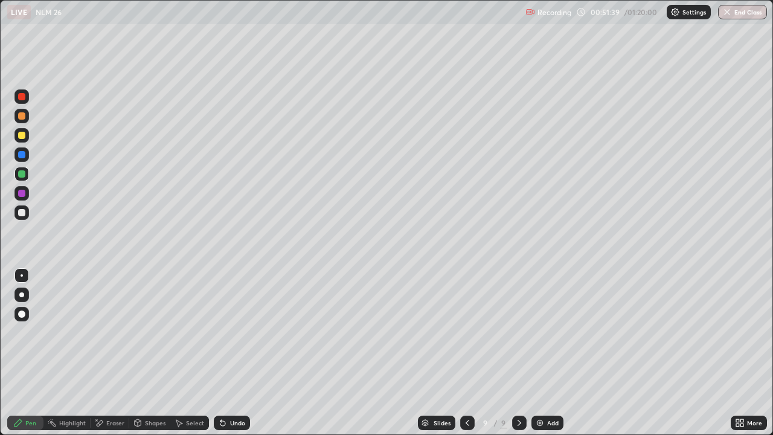
click at [235, 353] on div "Undo" at bounding box center [237, 423] width 15 height 6
click at [547, 353] on div "Add" at bounding box center [552, 423] width 11 height 6
click at [27, 135] on div at bounding box center [21, 135] width 14 height 14
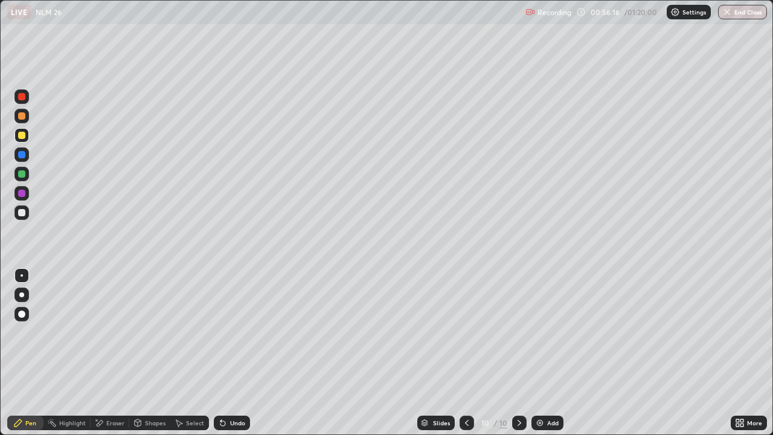
click at [22, 212] on div at bounding box center [21, 212] width 7 height 7
click at [471, 353] on div at bounding box center [466, 422] width 14 height 14
click at [525, 353] on div at bounding box center [519, 422] width 14 height 14
click at [546, 353] on div "Add" at bounding box center [547, 422] width 32 height 14
click at [22, 140] on div at bounding box center [21, 135] width 14 height 14
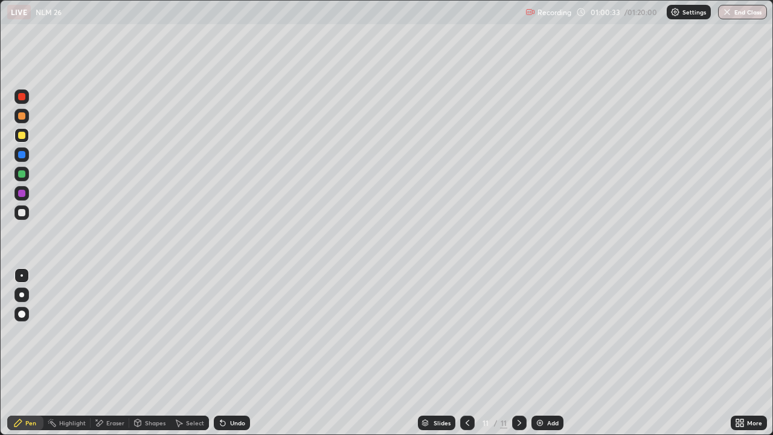
click at [466, 353] on icon at bounding box center [467, 423] width 10 height 10
click at [517, 353] on icon at bounding box center [519, 423] width 10 height 10
click at [22, 136] on div at bounding box center [21, 135] width 7 height 7
click at [234, 353] on div "Undo" at bounding box center [232, 422] width 36 height 14
click at [25, 214] on div at bounding box center [21, 212] width 7 height 7
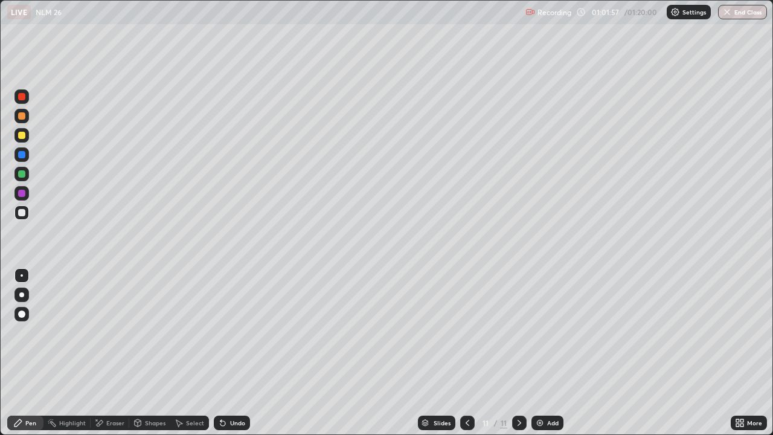
click at [22, 179] on div at bounding box center [21, 174] width 14 height 14
click at [549, 353] on div "Add" at bounding box center [552, 423] width 11 height 6
click at [19, 219] on div at bounding box center [21, 212] width 14 height 14
click at [543, 353] on div "Add" at bounding box center [547, 422] width 32 height 14
click at [22, 135] on div at bounding box center [21, 135] width 7 height 7
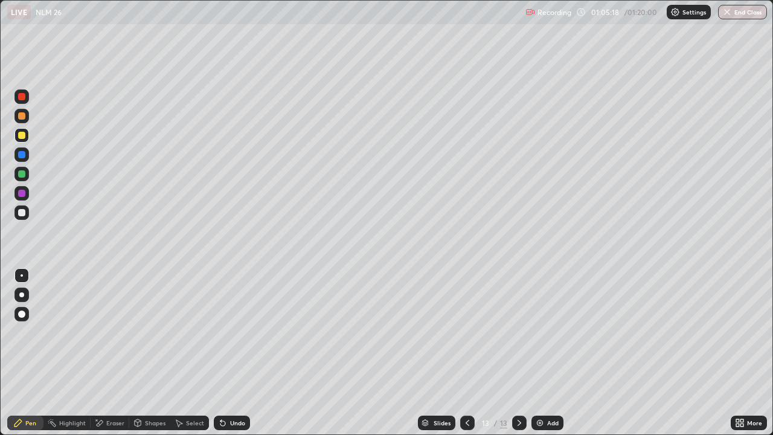
click at [238, 353] on div "Undo" at bounding box center [232, 422] width 36 height 14
click at [239, 353] on div "Undo" at bounding box center [232, 422] width 36 height 14
click at [27, 213] on div at bounding box center [21, 212] width 14 height 14
click at [537, 353] on img at bounding box center [540, 423] width 10 height 10
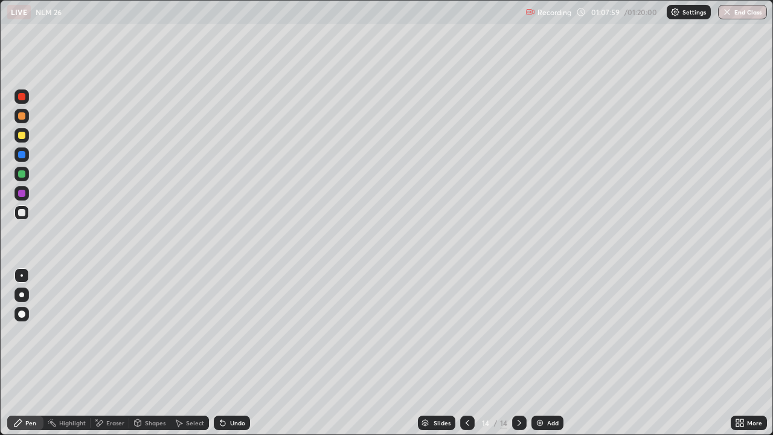
click at [27, 218] on div at bounding box center [21, 212] width 14 height 14
click at [24, 141] on div at bounding box center [21, 135] width 14 height 14
click at [117, 353] on div "Eraser" at bounding box center [115, 423] width 18 height 6
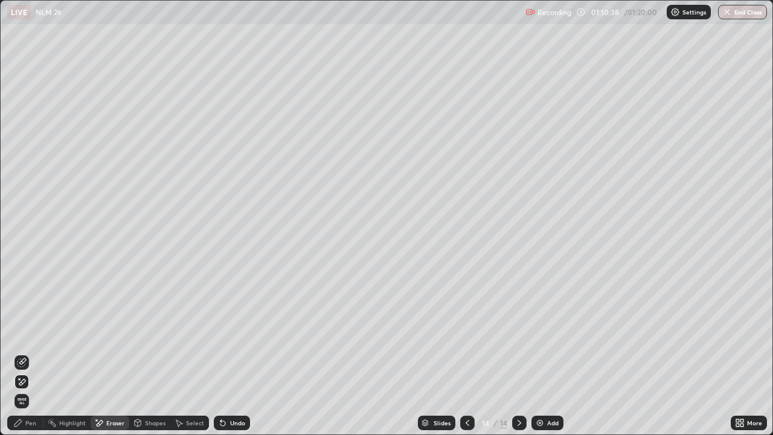
click at [22, 353] on icon at bounding box center [22, 362] width 10 height 10
click at [538, 353] on img at bounding box center [540, 423] width 10 height 10
click at [24, 353] on div "Pen" at bounding box center [25, 422] width 36 height 14
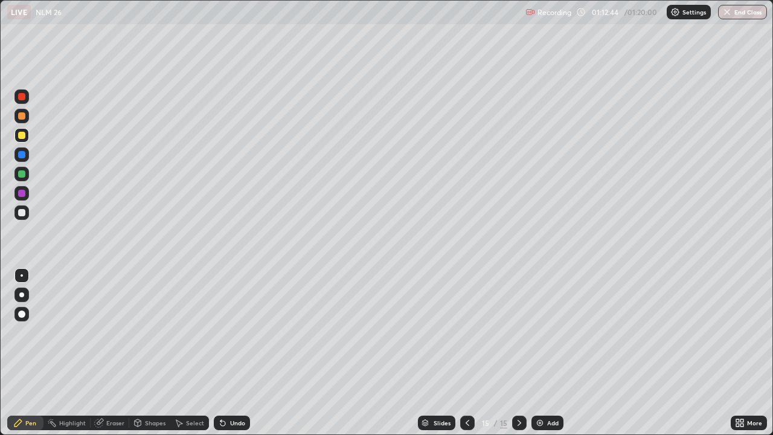
click at [22, 176] on div at bounding box center [21, 173] width 7 height 7
click at [547, 353] on div "Add" at bounding box center [552, 423] width 11 height 6
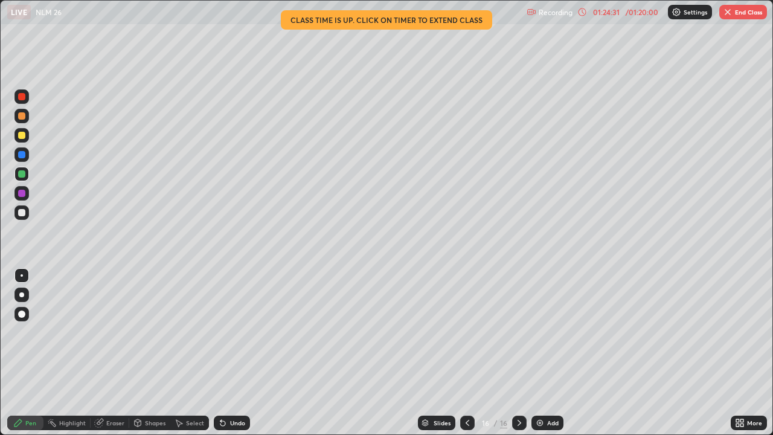
click at [736, 10] on button "End Class" at bounding box center [743, 12] width 48 height 14
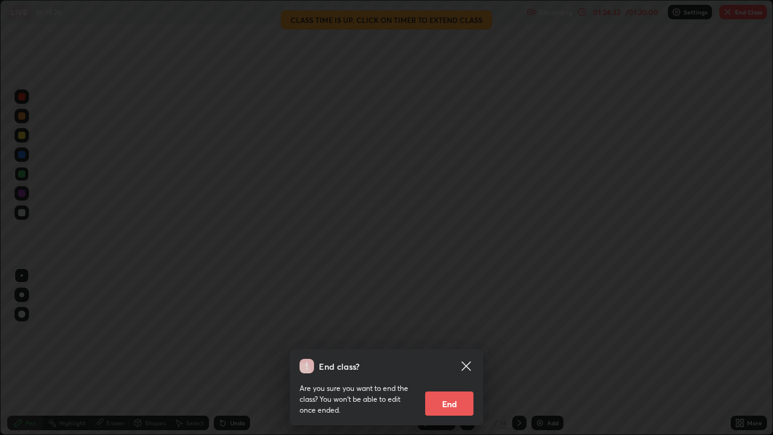
click at [445, 353] on button "End" at bounding box center [449, 403] width 48 height 24
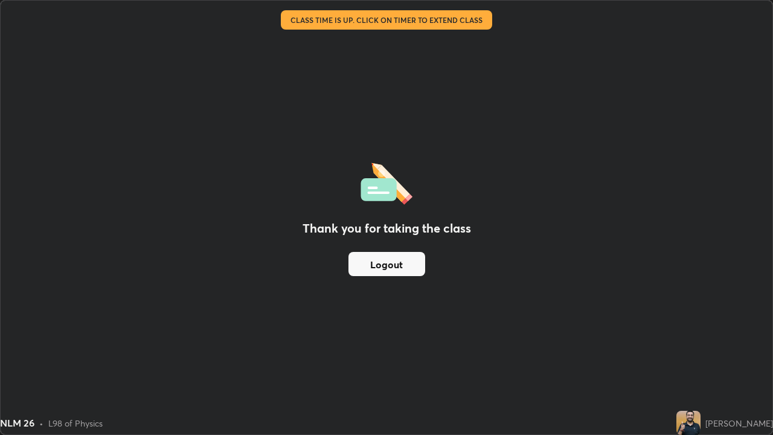
click at [399, 268] on button "Logout" at bounding box center [386, 264] width 77 height 24
